Goal: Task Accomplishment & Management: Use online tool/utility

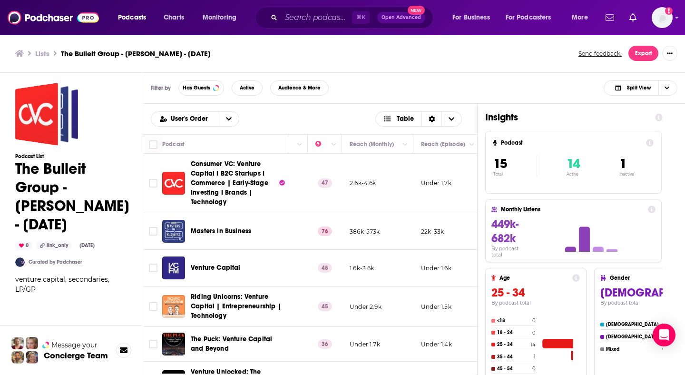
scroll to position [0, 330]
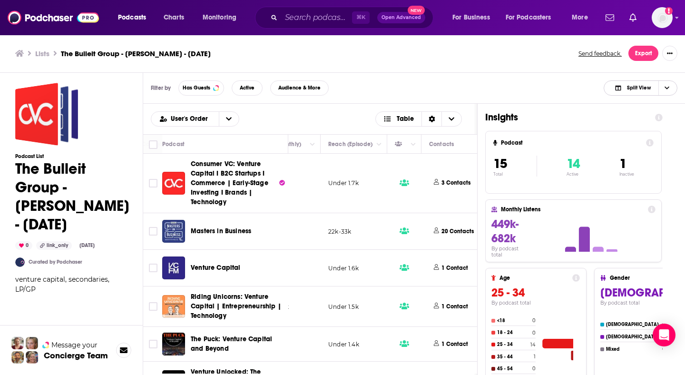
click at [625, 92] on span "Split View" at bounding box center [632, 87] width 52 height 13
click at [637, 121] on span "Podcast Only" at bounding box center [645, 119] width 47 height 5
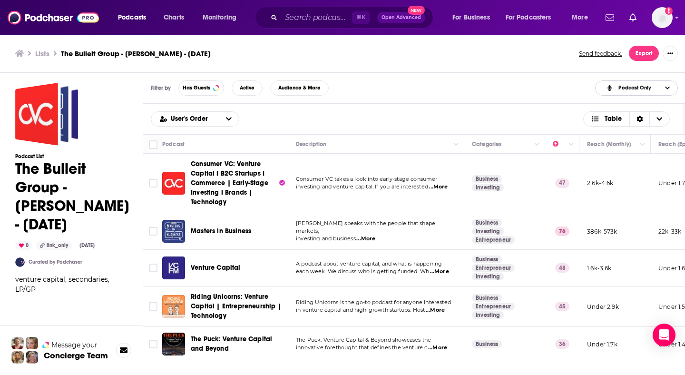
click at [670, 83] on span "Choose View" at bounding box center [667, 88] width 16 height 14
click at [638, 107] on div "Split View" at bounding box center [636, 104] width 83 height 16
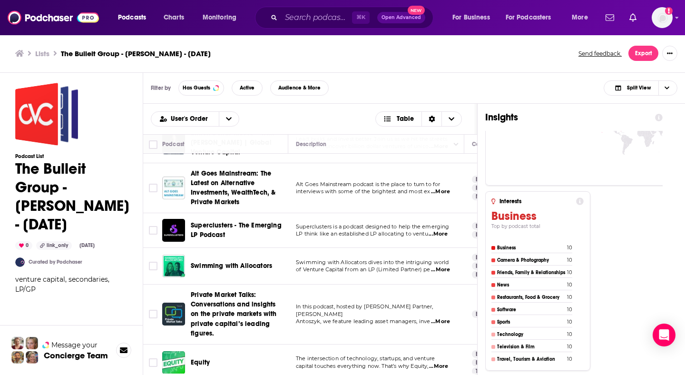
scroll to position [426, 0]
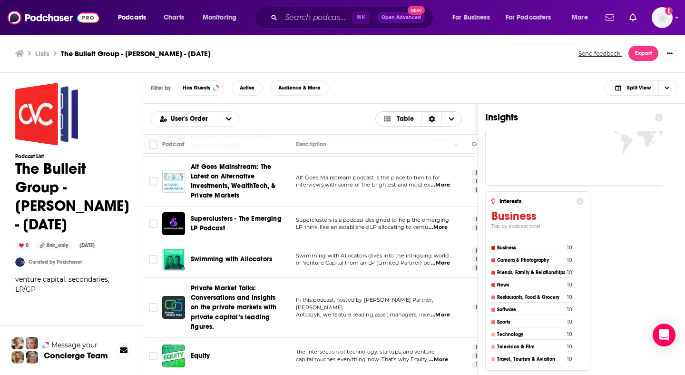
click at [399, 120] on span "Table" at bounding box center [405, 119] width 17 height 7
click at [400, 137] on span "Card" at bounding box center [424, 134] width 59 height 5
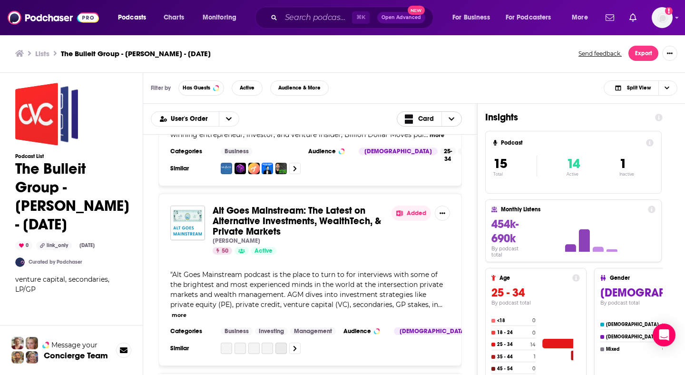
scroll to position [1784, 0]
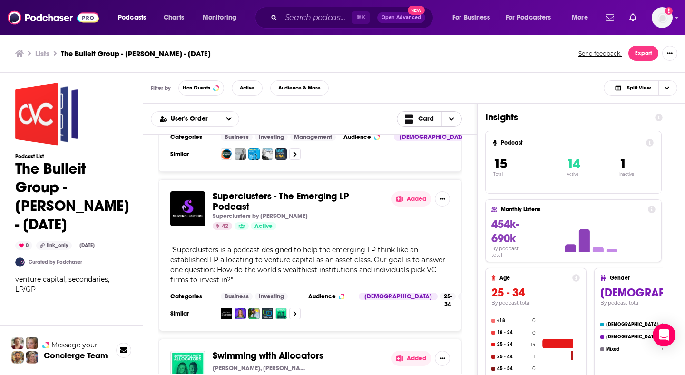
click at [433, 122] on span "Card" at bounding box center [426, 119] width 16 height 7
click at [429, 148] on span "Table" at bounding box center [435, 150] width 38 height 5
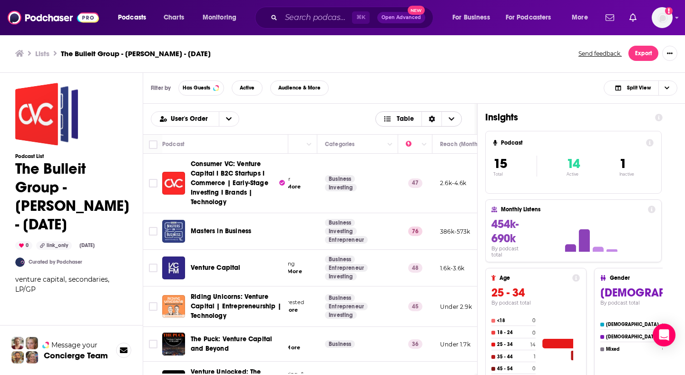
scroll to position [0, 0]
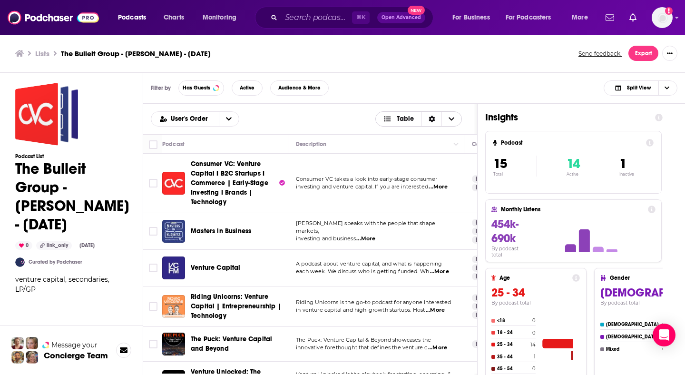
click at [399, 116] on span "Table" at bounding box center [405, 119] width 17 height 7
click at [403, 136] on span "Card" at bounding box center [424, 134] width 59 height 5
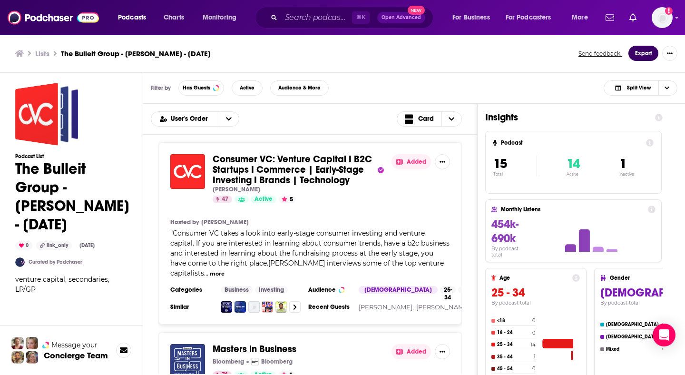
click at [641, 56] on button "Export" at bounding box center [643, 53] width 30 height 15
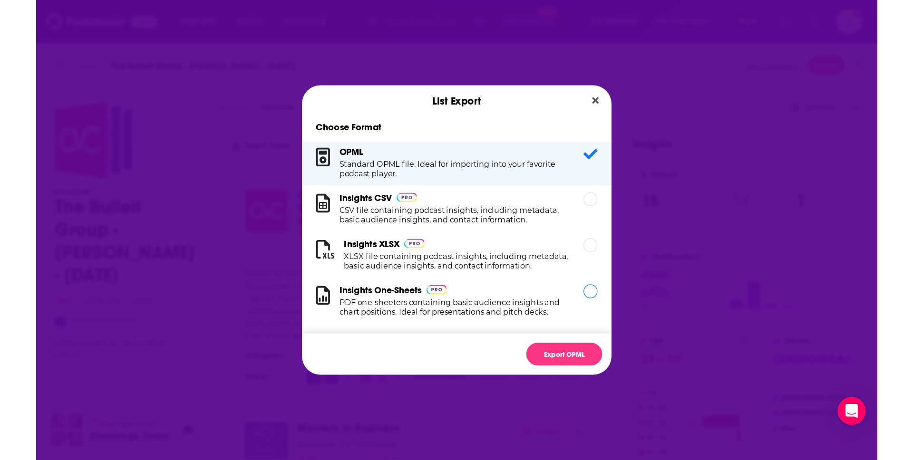
scroll to position [10, 0]
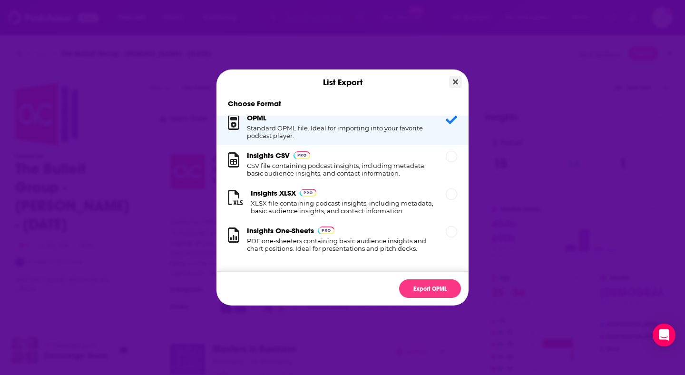
click at [450, 83] on button "Close" at bounding box center [455, 82] width 13 height 12
